Goal: Use online tool/utility: Utilize a website feature to perform a specific function

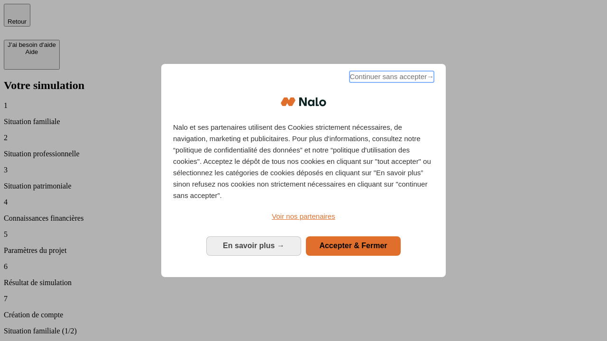
click at [391, 78] on span "Continuer sans accepter →" at bounding box center [392, 76] width 84 height 11
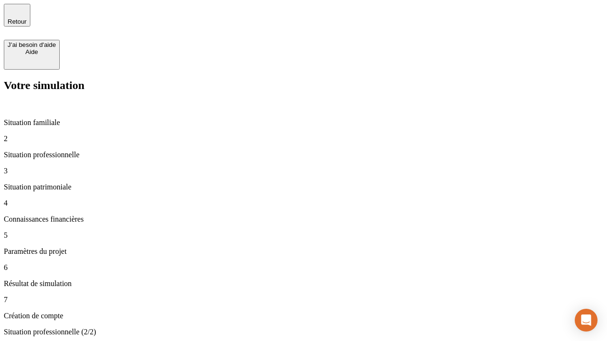
type input "30 000"
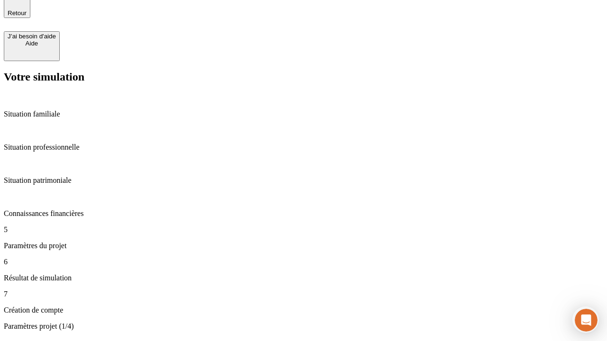
scroll to position [29, 0]
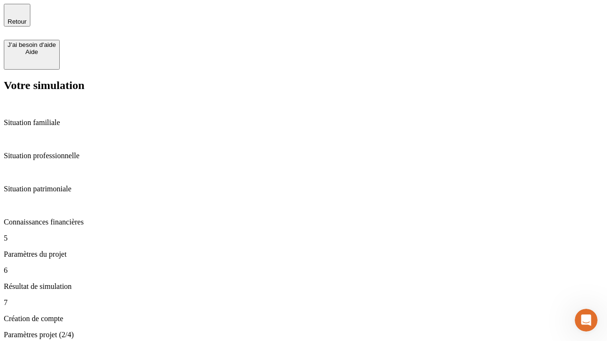
type input "25"
type input "64"
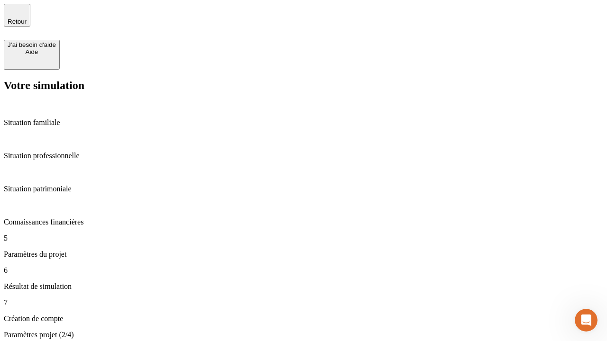
type input "1 000"
type input "640"
